Goal: Task Accomplishment & Management: Complete application form

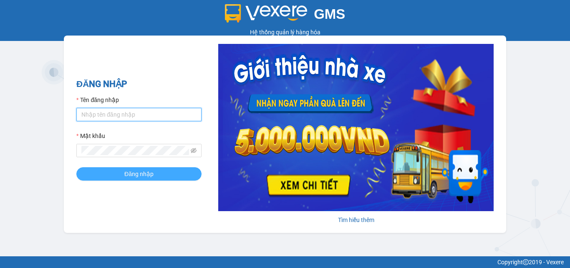
type input "dienkhanh.phucanex"
click at [143, 174] on span "Đăng nhập" at bounding box center [138, 173] width 29 height 9
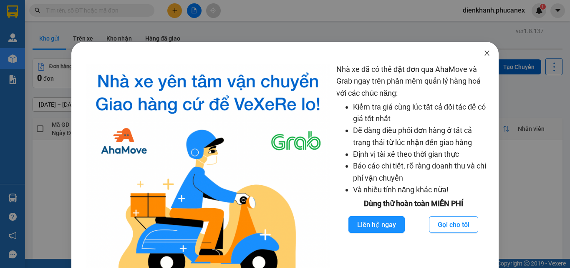
click at [478, 53] on span "Close" at bounding box center [486, 53] width 23 height 23
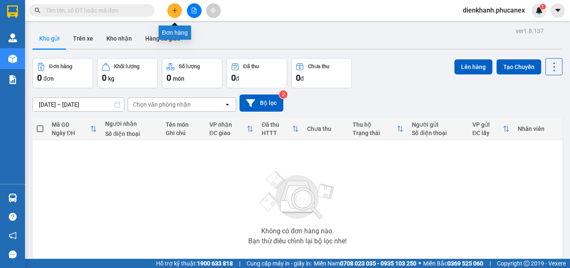
click at [178, 10] on button at bounding box center [174, 10] width 15 height 15
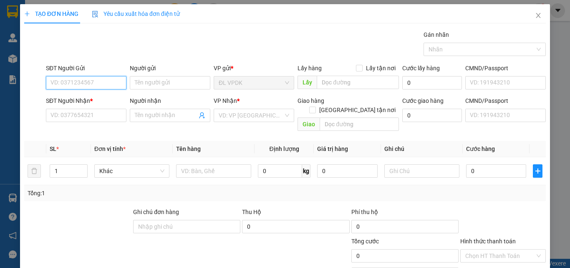
click at [89, 83] on input "SĐT Người Gửi" at bounding box center [86, 82] width 81 height 13
click at [72, 100] on div "0905715534 - PHƯỢNG" at bounding box center [85, 99] width 70 height 9
type input "0905715534"
type input "PHƯỢNG"
type input "0909759136"
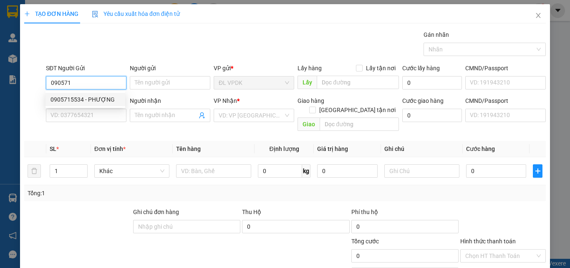
type input "CÔ 4"
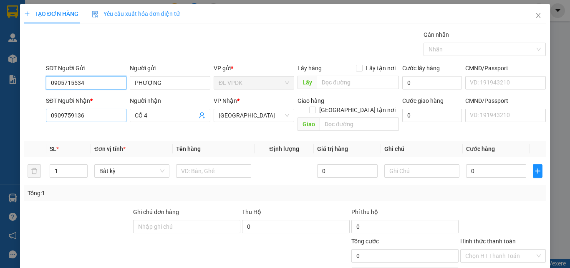
type input "0905715534"
click at [107, 118] on input "0909759136" at bounding box center [86, 115] width 81 height 13
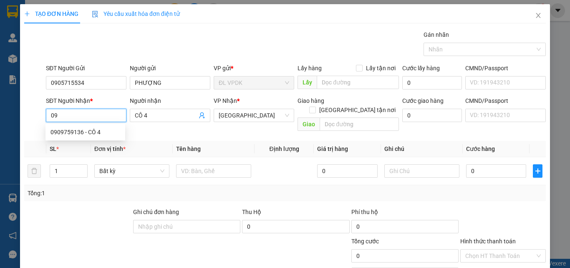
type input "0"
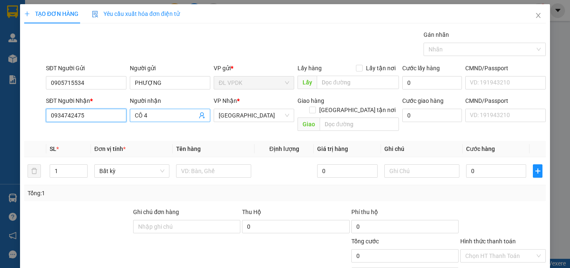
type input "0934742475"
click at [156, 115] on input "CÔ 4" at bounding box center [166, 115] width 62 height 9
type input "C"
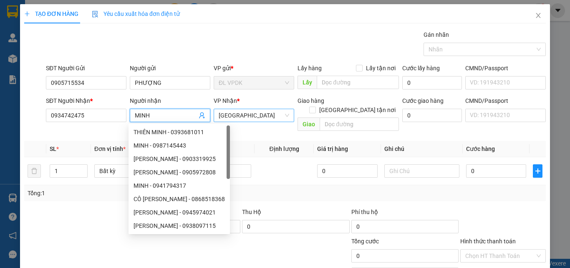
click at [227, 111] on span "[GEOGRAPHIC_DATA]" at bounding box center [254, 115] width 71 height 13
type input "MINH"
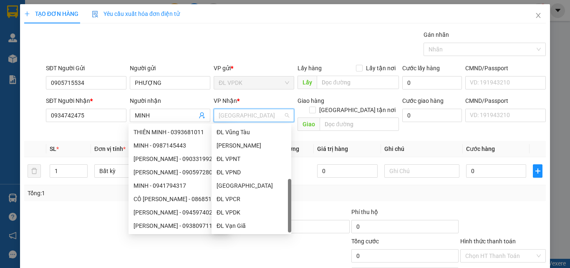
scroll to position [13, 0]
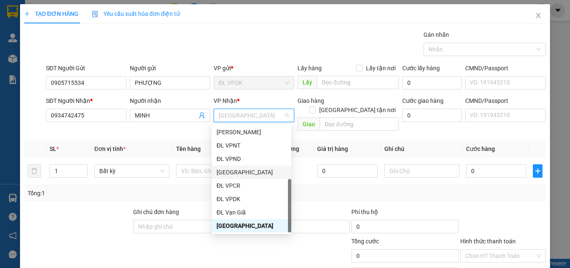
click at [227, 171] on div "[GEOGRAPHIC_DATA]" at bounding box center [252, 171] width 70 height 9
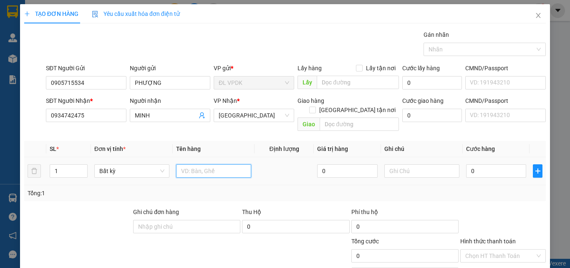
click at [191, 164] on input "text" at bounding box center [213, 170] width 75 height 13
type input "1TX"
click at [466, 164] on input "0" at bounding box center [496, 170] width 60 height 13
type input "3"
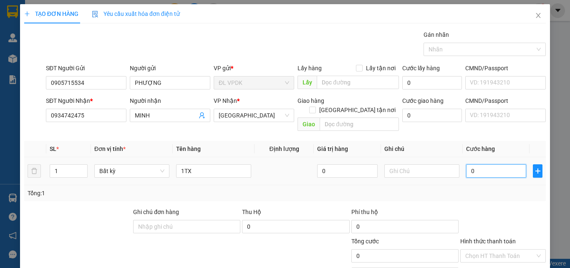
type input "3"
type input "30"
type input "30.000"
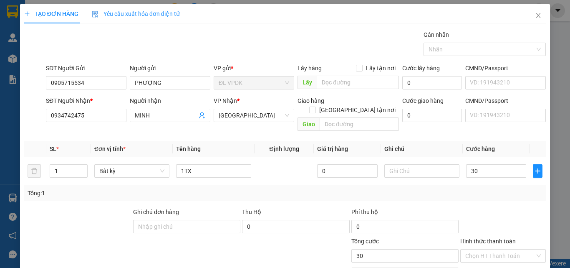
type input "30.000"
click at [489, 237] on label "Hình thức thanh toán" at bounding box center [488, 240] width 56 height 7
click at [489, 249] on input "Hình thức thanh toán" at bounding box center [500, 255] width 70 height 13
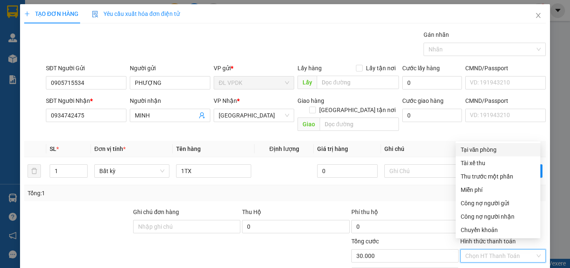
click at [472, 146] on div "Tại văn phòng" at bounding box center [498, 149] width 75 height 9
type input "0"
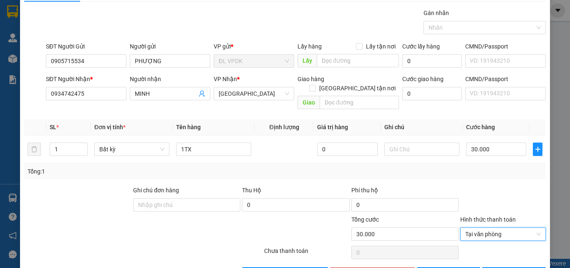
scroll to position [41, 0]
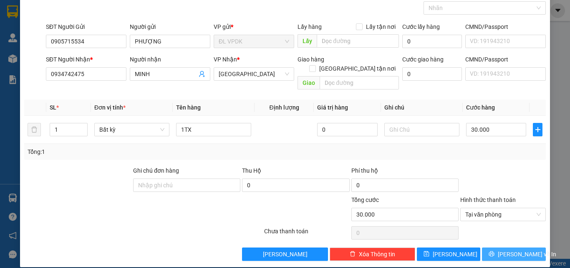
click at [505, 249] on span "[PERSON_NAME] và In" at bounding box center [527, 253] width 58 height 9
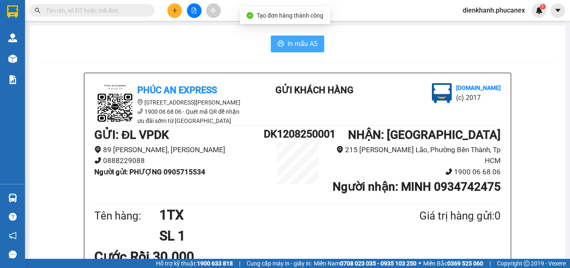
click at [288, 42] on span "In mẫu A5" at bounding box center [303, 43] width 30 height 10
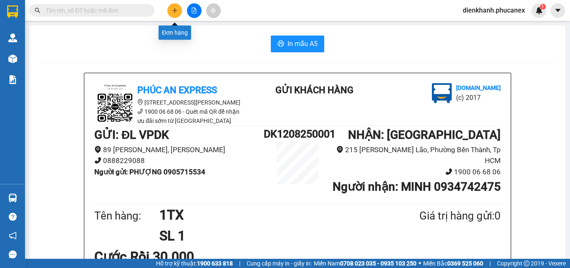
click at [174, 16] on button at bounding box center [174, 10] width 15 height 15
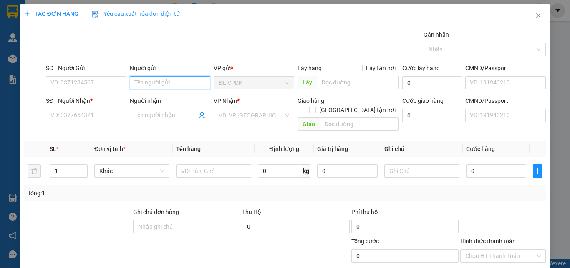
click at [149, 86] on input "Người gửi" at bounding box center [170, 82] width 81 height 13
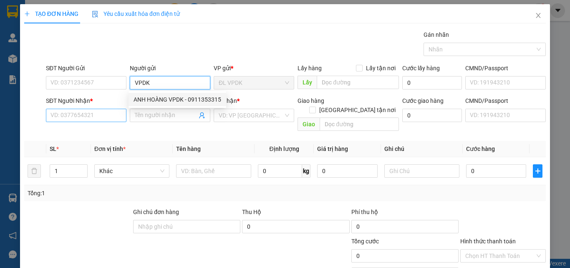
type input "VPDK"
click at [79, 114] on input "SĐT Người Nhận *" at bounding box center [86, 115] width 81 height 13
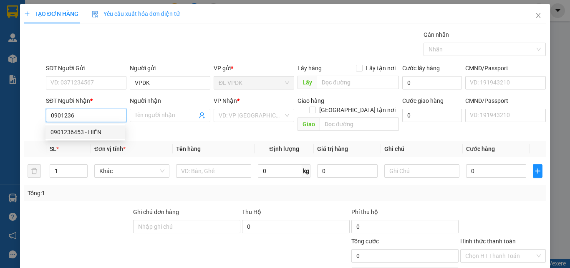
click at [66, 131] on div "0901236453 - HIỀN" at bounding box center [85, 131] width 70 height 9
type input "0901236453"
type input "HIỀN"
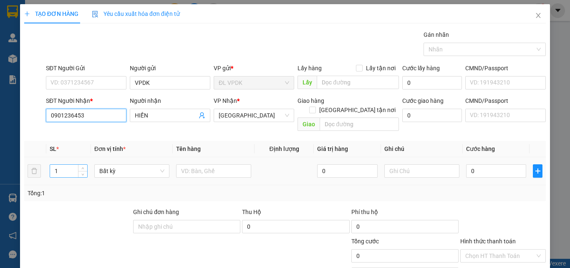
type input "0901236453"
click at [64, 164] on input "1" at bounding box center [68, 170] width 37 height 13
type input "15"
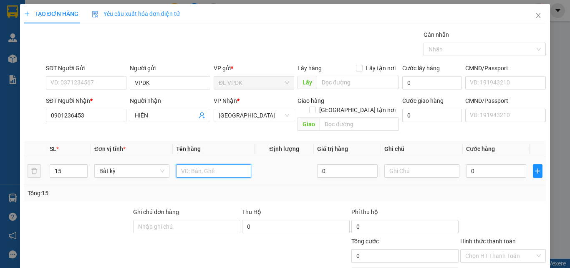
click at [184, 164] on input "text" at bounding box center [213, 170] width 75 height 13
type input "15 SỌT HÀNG ĐI PHAN RÍ"
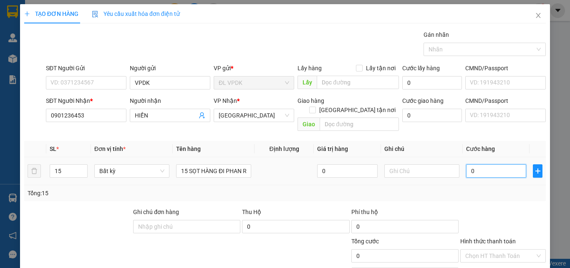
click at [466, 164] on input "0" at bounding box center [496, 170] width 60 height 13
type input "3"
type input "38"
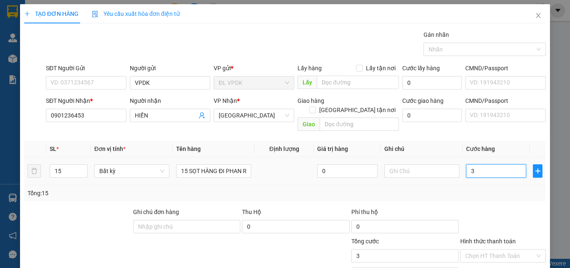
type input "38"
type input "380"
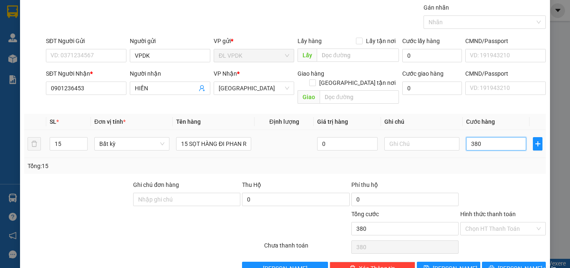
scroll to position [41, 0]
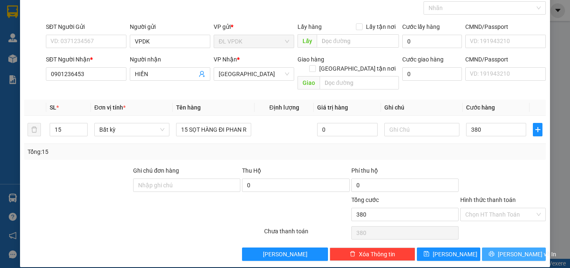
click at [506, 249] on span "[PERSON_NAME] và In" at bounding box center [527, 253] width 58 height 9
type input "380.000"
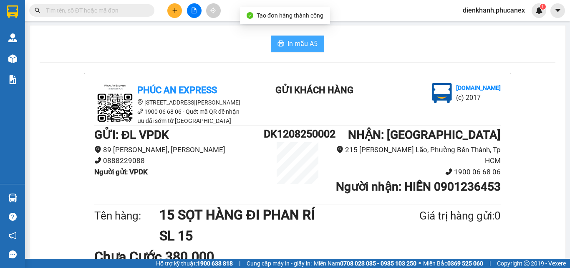
click at [295, 47] on span "In mẫu A5" at bounding box center [303, 43] width 30 height 10
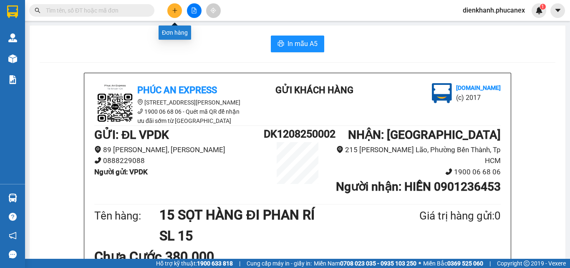
click at [176, 10] on icon "plus" at bounding box center [174, 10] width 5 height 0
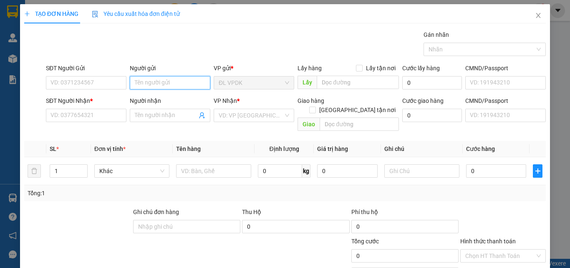
click at [149, 82] on input "Người gửi" at bounding box center [170, 82] width 81 height 13
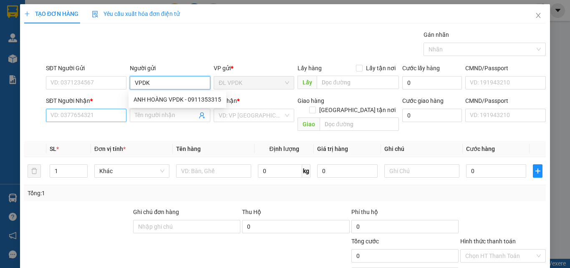
type input "VPDK"
click at [63, 118] on input "SĐT Người Nhận *" at bounding box center [86, 115] width 81 height 13
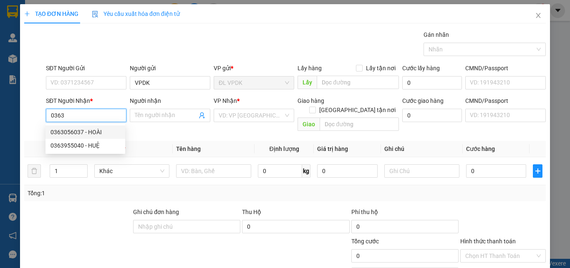
click at [64, 133] on div "0363056037 - HOÀI" at bounding box center [85, 131] width 70 height 9
type input "0363056037"
type input "HOÀI"
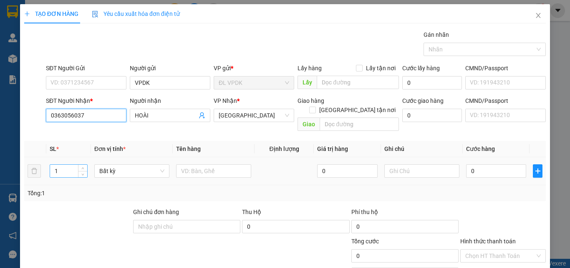
type input "0363056037"
click at [64, 164] on input "1" at bounding box center [68, 170] width 37 height 13
type input "10"
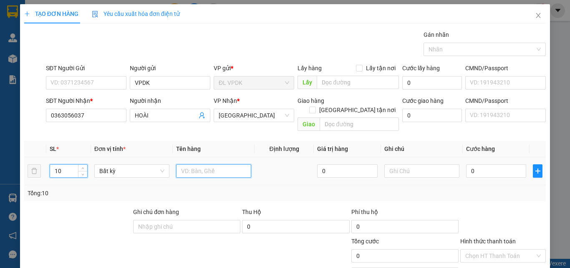
click at [184, 164] on input "text" at bounding box center [213, 170] width 75 height 13
type input "10 SỌT HÀNG ĐI PHAN RANG"
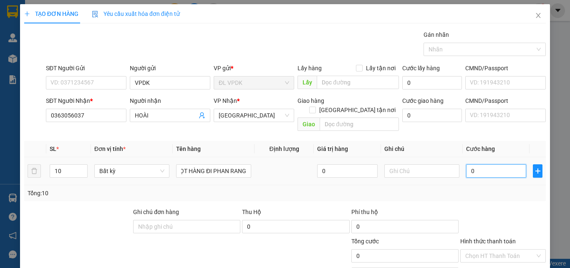
scroll to position [0, 0]
click at [466, 164] on input "0" at bounding box center [496, 170] width 60 height 13
type input "2"
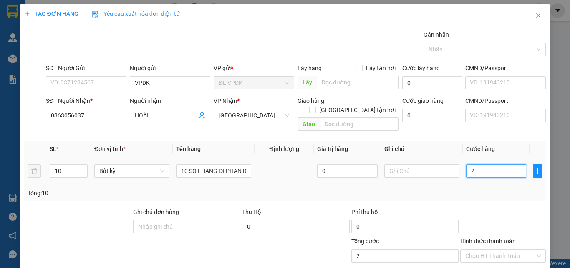
type input "25"
type input "250"
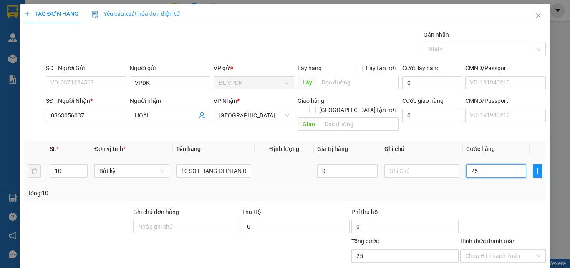
type input "250"
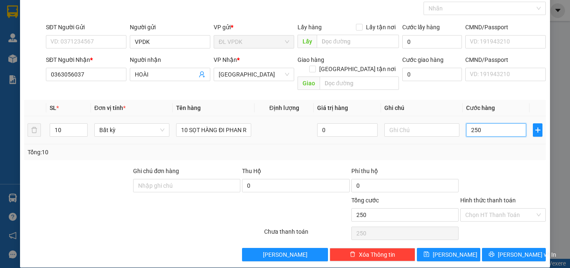
scroll to position [41, 0]
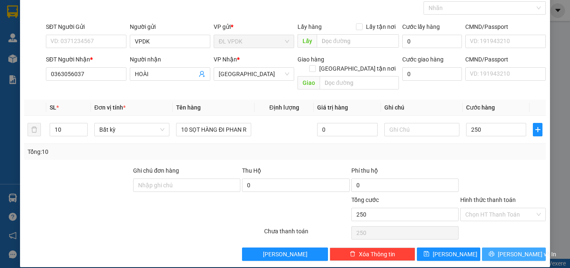
type input "250.000"
click at [505, 249] on span "[PERSON_NAME] và In" at bounding box center [527, 253] width 58 height 9
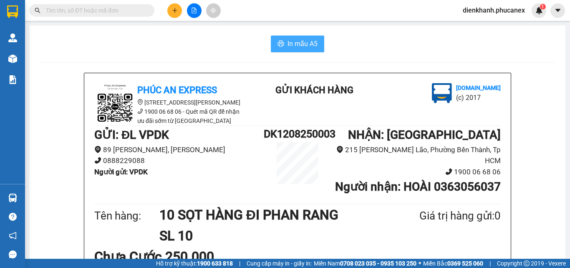
click at [288, 40] on span "In mẫu A5" at bounding box center [303, 43] width 30 height 10
click at [174, 15] on button at bounding box center [174, 10] width 15 height 15
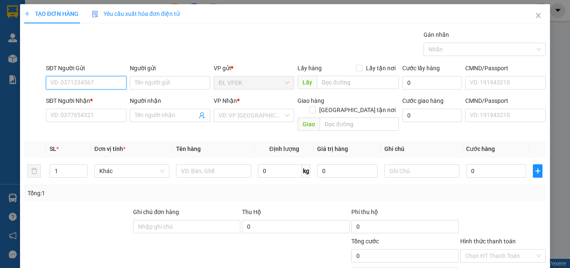
click at [96, 82] on input "SĐT Người Gửi" at bounding box center [86, 82] width 81 height 13
click at [70, 101] on div "0973614001 - CƯỜNG" at bounding box center [85, 99] width 70 height 9
type input "0973614001"
type input "CƯỜNG"
type input "0968848224"
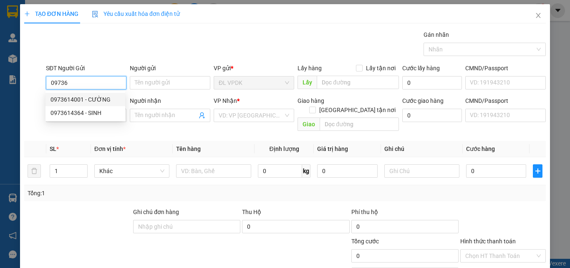
type input "HOÀNG"
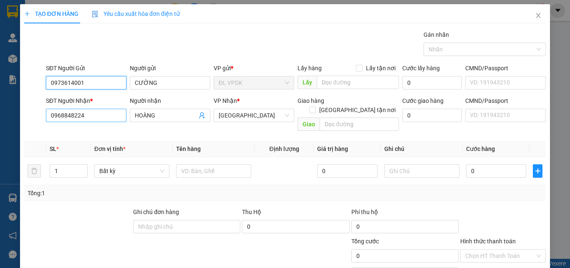
type input "0973614001"
click at [90, 114] on input "0968848224" at bounding box center [86, 115] width 81 height 13
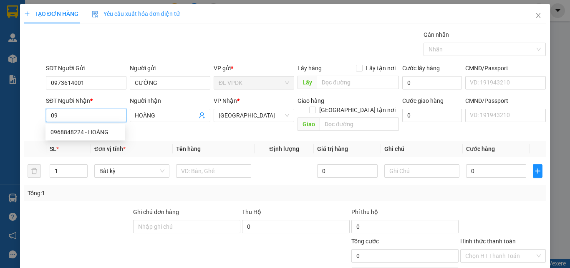
type input "0"
click at [76, 130] on div "0943333134 - VIÊN" at bounding box center [85, 131] width 70 height 9
type input "0943333134"
type input "VIÊN"
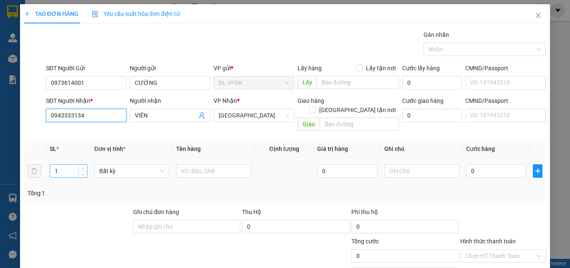
type input "0943333134"
click at [60, 164] on input "1" at bounding box center [68, 170] width 37 height 13
type input "2"
click at [185, 165] on input "text" at bounding box center [213, 170] width 75 height 13
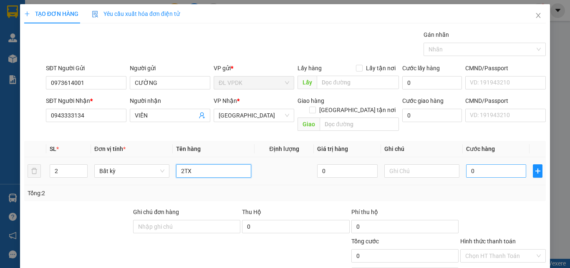
type input "2TX"
click at [467, 164] on input "0" at bounding box center [496, 170] width 60 height 13
type input "2"
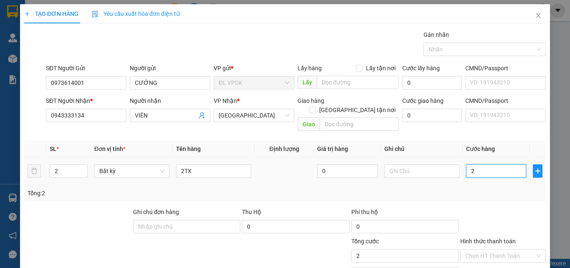
type input "22"
type input "220"
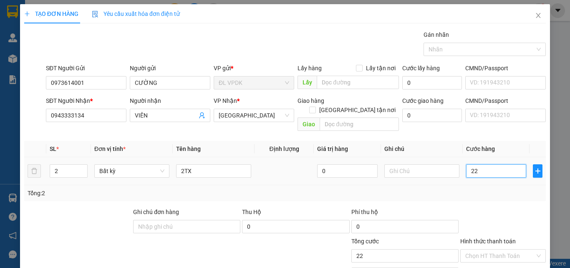
type input "220"
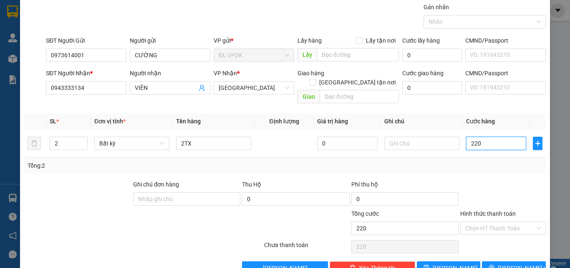
scroll to position [41, 0]
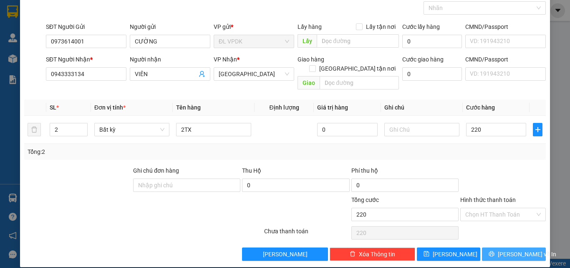
click at [502, 249] on span "[PERSON_NAME] và In" at bounding box center [527, 253] width 58 height 9
type input "220.000"
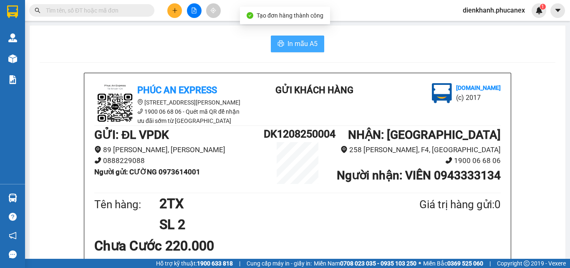
click at [300, 43] on span "In mẫu A5" at bounding box center [303, 43] width 30 height 10
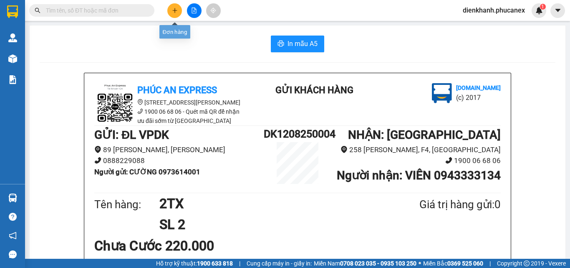
click at [172, 12] on icon "plus" at bounding box center [175, 11] width 6 height 6
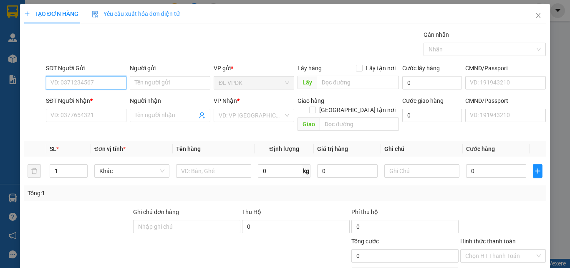
click at [109, 81] on input "SĐT Người Gửi" at bounding box center [86, 82] width 81 height 13
click at [73, 100] on div "0973614001 - CƯỜNG" at bounding box center [85, 99] width 70 height 9
type input "0973614001"
type input "CƯỜNG"
type input "0943333134"
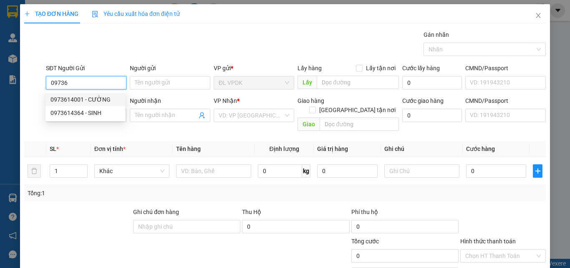
type input "VIÊN"
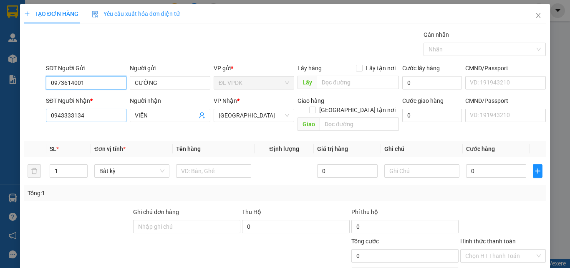
type input "0973614001"
click at [93, 116] on input "0943333134" at bounding box center [86, 115] width 81 height 13
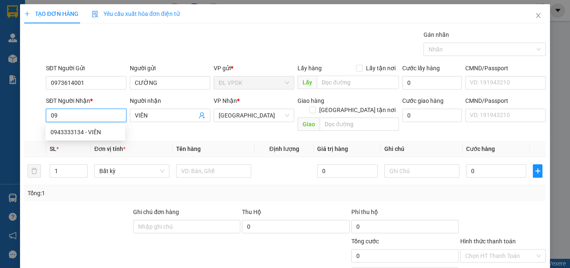
type input "0"
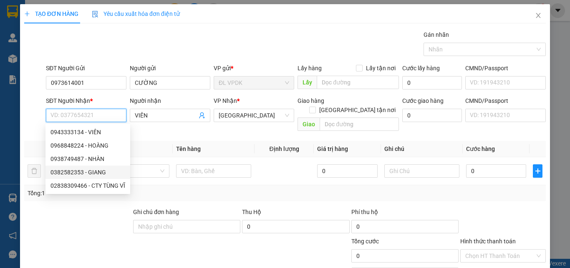
click at [65, 169] on div "0382582353 - GIANG" at bounding box center [87, 171] width 75 height 9
type input "0382582353"
type input "GIANG"
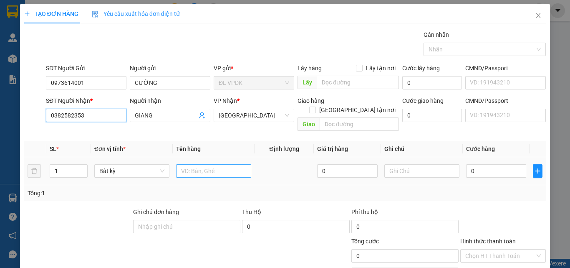
type input "0382582353"
click at [182, 164] on input "text" at bounding box center [213, 170] width 75 height 13
type input "1TX"
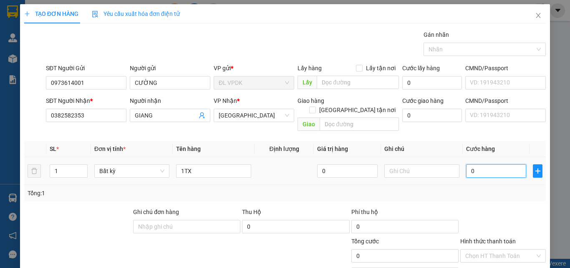
click at [467, 164] on input "0" at bounding box center [496, 170] width 60 height 13
type input "1"
type input "11"
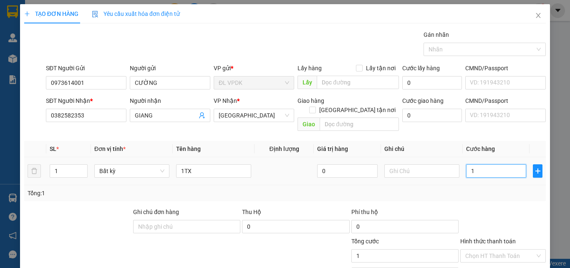
type input "11"
type input "110"
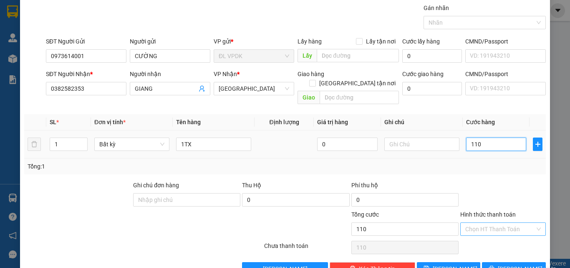
scroll to position [41, 0]
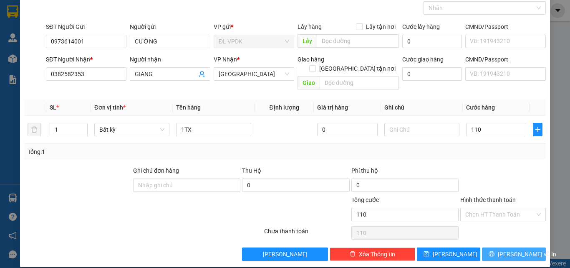
type input "110.000"
click at [505, 249] on span "[PERSON_NAME] và In" at bounding box center [527, 253] width 58 height 9
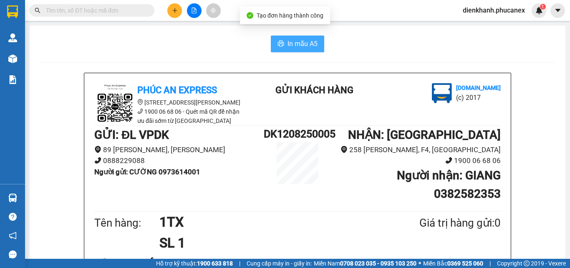
click at [296, 42] on span "In mẫu A5" at bounding box center [303, 43] width 30 height 10
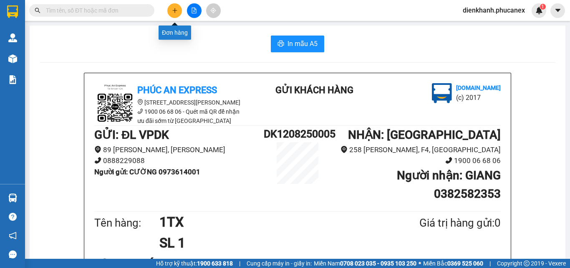
click at [174, 11] on icon "plus" at bounding box center [175, 11] width 6 height 6
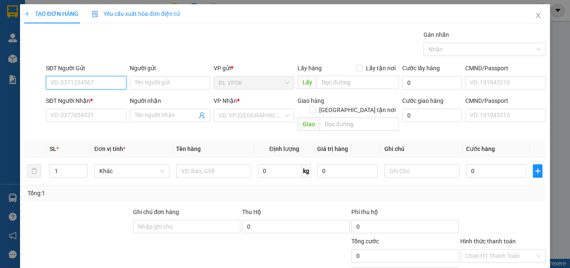
click at [118, 84] on input "SĐT Người Gửi" at bounding box center [86, 82] width 81 height 13
click at [68, 97] on div "0978757671 - OANH" at bounding box center [85, 99] width 70 height 9
type input "0978757671"
type input "OANH"
type input "0938312129"
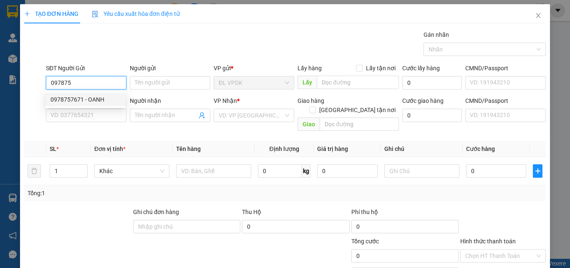
type input "[PERSON_NAME]"
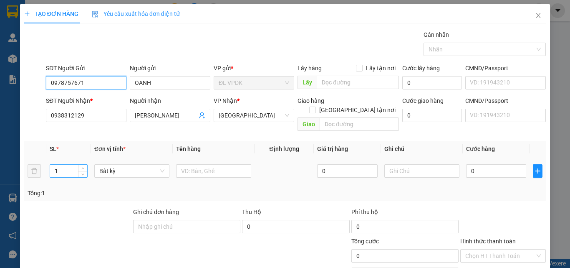
type input "0978757671"
click at [61, 164] on input "1" at bounding box center [68, 170] width 37 height 13
type input "2"
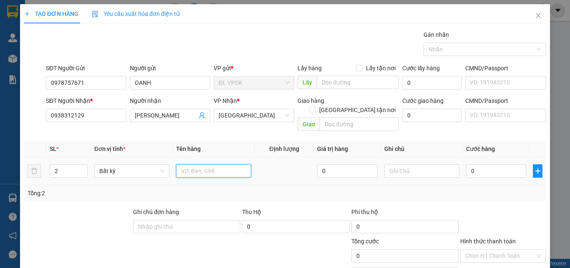
click at [189, 165] on input "text" at bounding box center [213, 170] width 75 height 13
type input "2TX"
click at [466, 164] on input "0" at bounding box center [496, 170] width 60 height 13
type input "2"
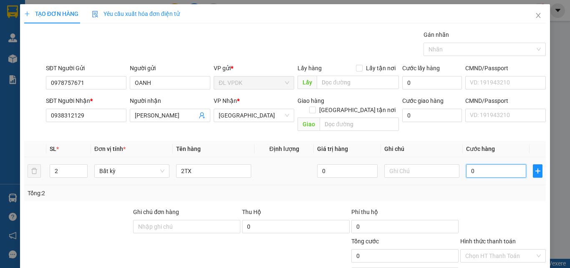
type input "2"
type input "26"
type input "260"
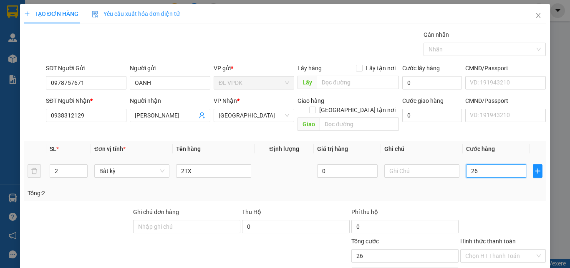
type input "260"
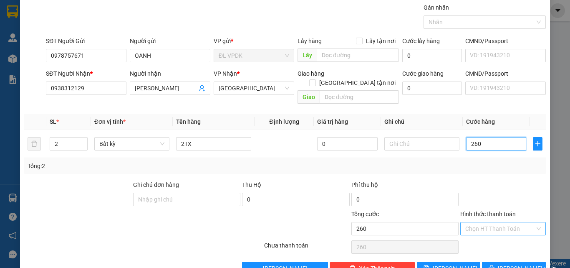
scroll to position [41, 0]
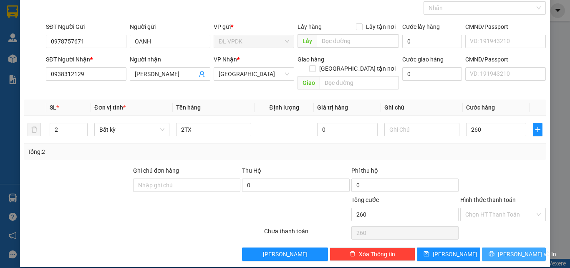
type input "260.000"
click at [508, 249] on span "[PERSON_NAME] và In" at bounding box center [527, 253] width 58 height 9
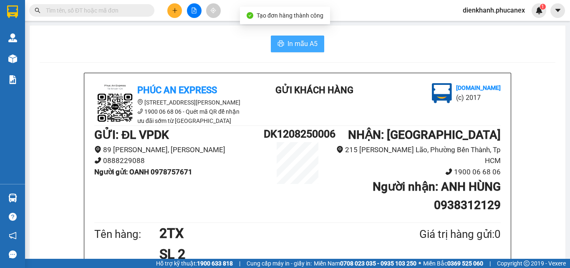
click at [311, 40] on span "In mẫu A5" at bounding box center [303, 43] width 30 height 10
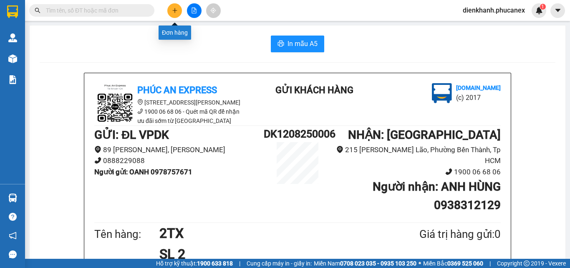
click at [172, 14] on button at bounding box center [174, 10] width 15 height 15
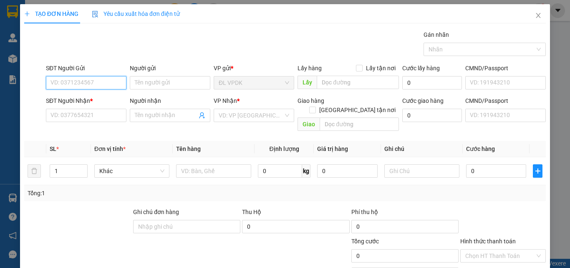
click at [113, 87] on input "SĐT Người Gửi" at bounding box center [86, 82] width 81 height 13
click at [67, 98] on div "0903562300 - QUỲNH" at bounding box center [85, 99] width 70 height 9
type input "0903562300"
type input "QUỲNH"
type input "0982965357"
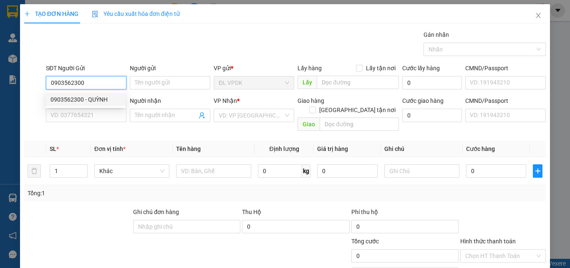
type input "[PERSON_NAME]"
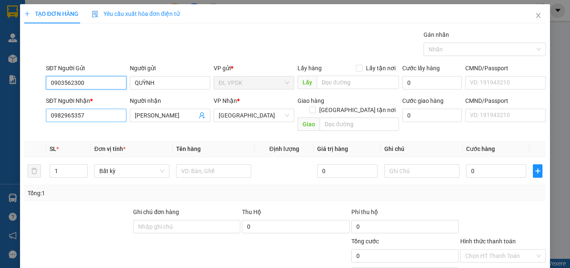
type input "0903562300"
click at [89, 117] on input "0982965357" at bounding box center [86, 115] width 81 height 13
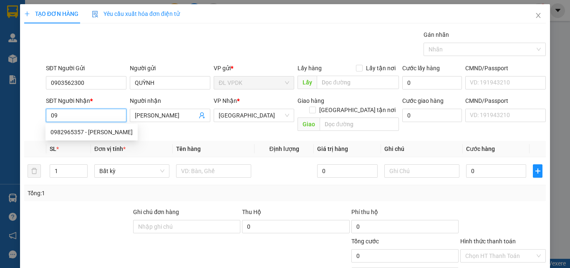
type input "0"
drag, startPoint x: 70, startPoint y: 141, endPoint x: 90, endPoint y: 146, distance: 20.2
click at [73, 142] on div "0968848224 - HOÀNG" at bounding box center [91, 145] width 82 height 9
type input "0968848224"
type input "HOÀNG"
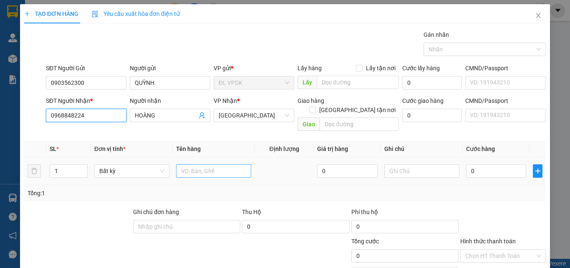
type input "0968848224"
click at [188, 164] on input "text" at bounding box center [213, 170] width 75 height 13
type input "1TX"
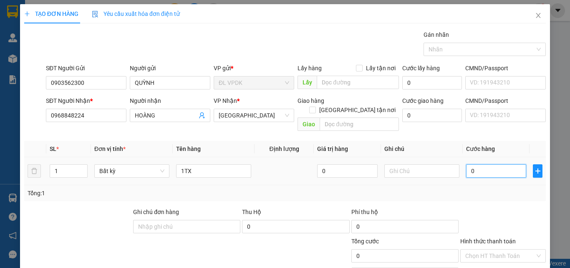
click at [466, 164] on input "0" at bounding box center [496, 170] width 60 height 13
type input "1"
type input "12"
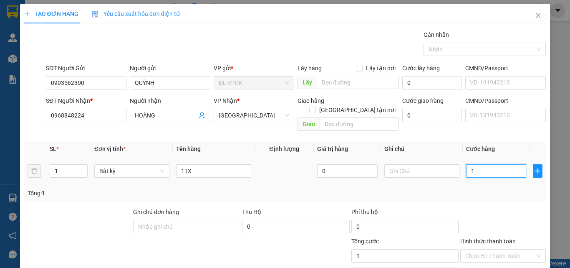
type input "12"
type input "120"
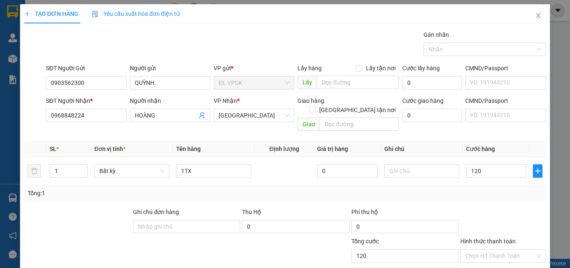
type input "120.000"
click at [490, 237] on label "Hình thức thanh toán" at bounding box center [488, 240] width 56 height 7
click at [490, 249] on input "Hình thức thanh toán" at bounding box center [500, 255] width 70 height 13
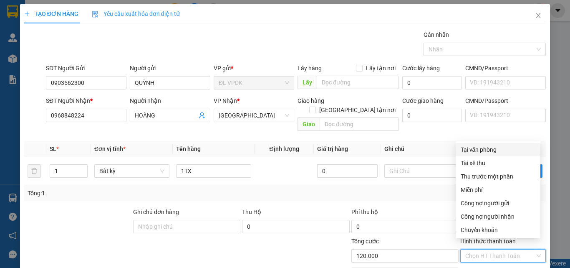
click at [478, 149] on div "Tại văn phòng" at bounding box center [498, 149] width 75 height 9
type input "0"
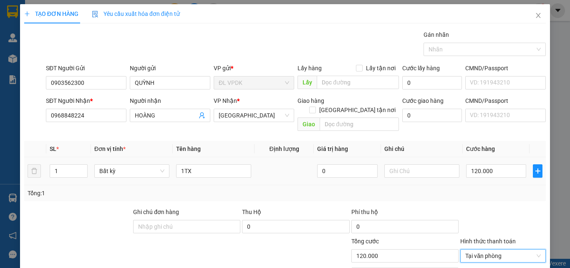
scroll to position [41, 0]
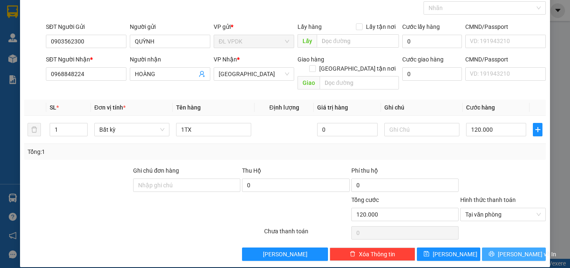
click at [505, 249] on span "[PERSON_NAME] và In" at bounding box center [527, 253] width 58 height 9
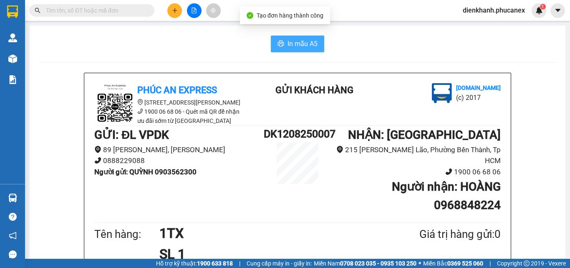
click at [300, 37] on button "In mẫu A5" at bounding box center [297, 43] width 53 height 17
click at [174, 7] on button at bounding box center [174, 10] width 15 height 15
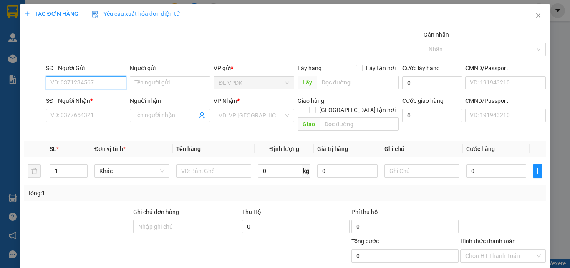
click at [111, 83] on input "SĐT Người Gửi" at bounding box center [86, 82] width 81 height 13
click at [68, 102] on div "0982086305 - [PERSON_NAME]" at bounding box center [91, 99] width 82 height 9
type input "0982086305"
type input "[PERSON_NAME]"
type input "0931455668"
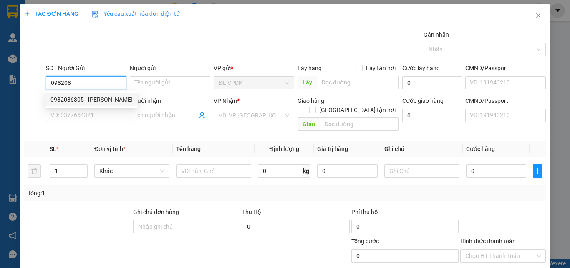
type input "[PERSON_NAME]"
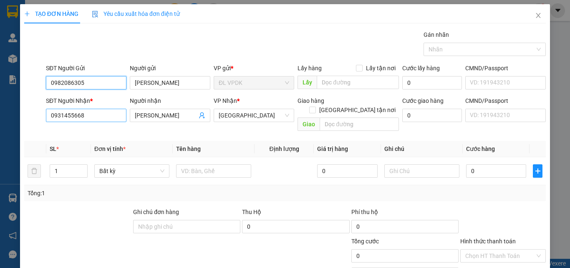
type input "0982086305"
click at [101, 114] on input "0931455668" at bounding box center [86, 115] width 81 height 13
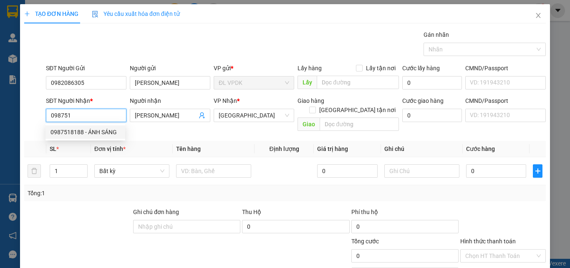
click at [73, 132] on div "0987518188 - ÁNH SÁNG" at bounding box center [85, 131] width 70 height 9
type input "0987518188"
type input "ÁNH SÁNG"
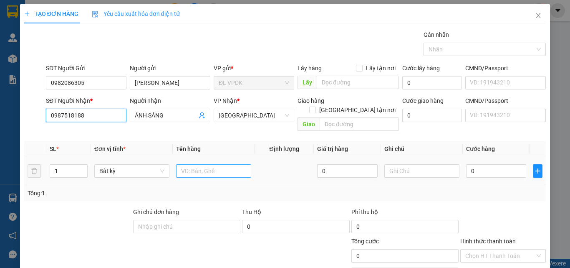
type input "0987518188"
click at [196, 164] on input "text" at bounding box center [213, 170] width 75 height 13
type input "1H"
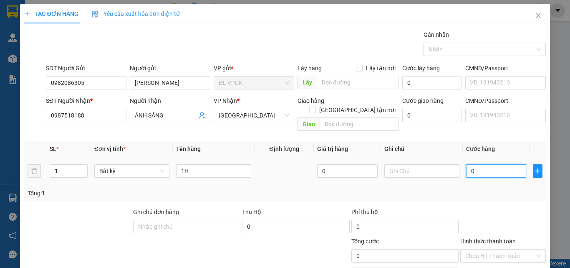
click at [466, 164] on input "0" at bounding box center [496, 170] width 60 height 13
type input "2"
type input "20"
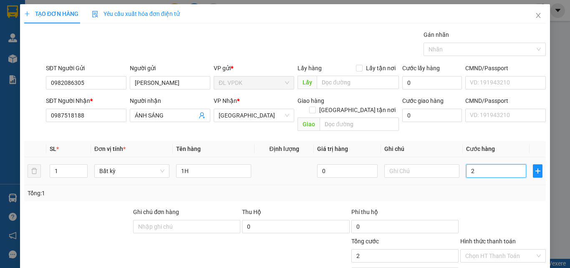
type input "20"
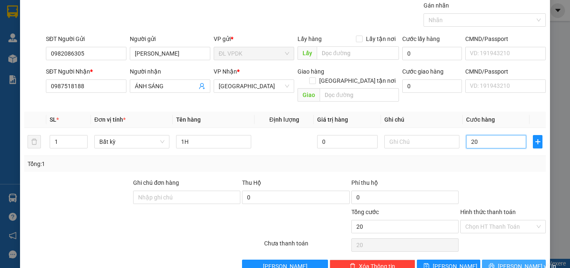
scroll to position [41, 0]
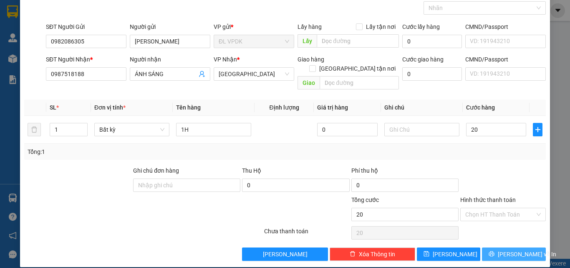
type input "20.000"
click at [506, 249] on span "[PERSON_NAME] và In" at bounding box center [527, 253] width 58 height 9
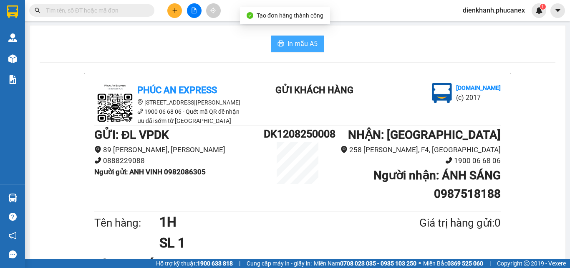
click at [297, 44] on span "In mẫu A5" at bounding box center [303, 43] width 30 height 10
